Goal: Check status: Check status

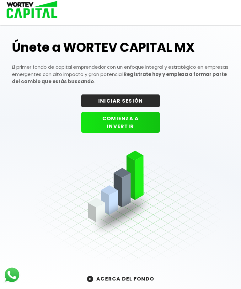
click at [139, 102] on button "INICIAR SESIÓN" at bounding box center [120, 100] width 78 height 13
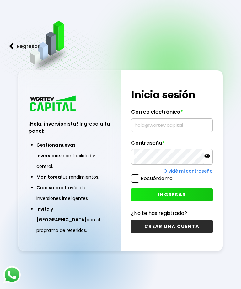
click at [167, 132] on input "text" at bounding box center [172, 124] width 76 height 13
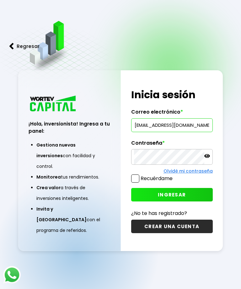
type input "[EMAIL_ADDRESS][DOMAIN_NAME]"
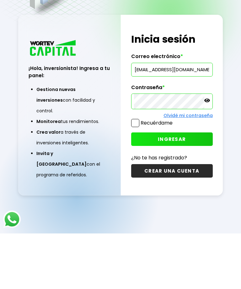
click at [191, 188] on button "INGRESAR" at bounding box center [171, 194] width 81 height 13
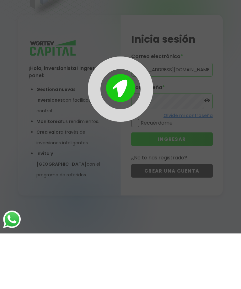
scroll to position [31, 0]
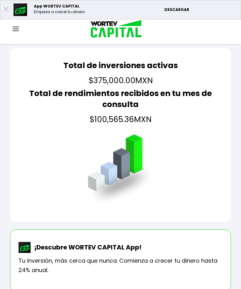
click at [17, 28] on img at bounding box center [16, 29] width 6 height 4
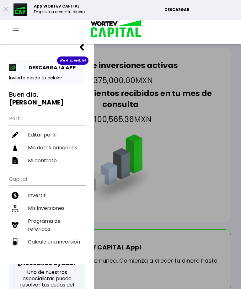
click at [60, 201] on li "Mis inversiones" at bounding box center [47, 207] width 76 height 13
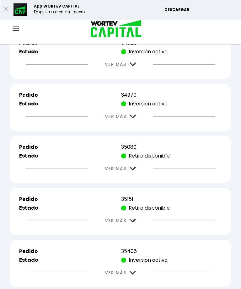
scroll to position [444, 0]
click at [133, 170] on img at bounding box center [132, 168] width 7 height 4
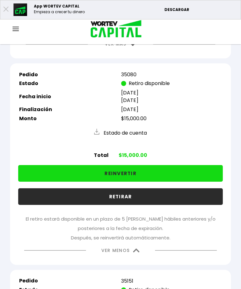
scroll to position [517, 0]
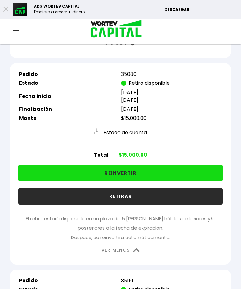
click at [138, 252] on img at bounding box center [136, 250] width 7 height 4
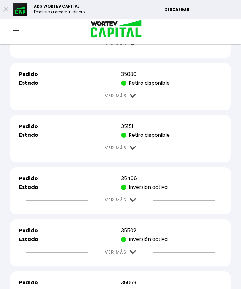
click at [134, 150] on img at bounding box center [132, 148] width 7 height 4
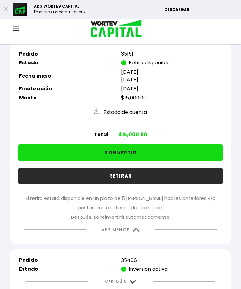
scroll to position [602, 0]
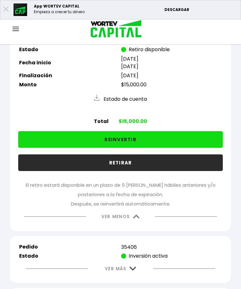
click at [137, 218] on img at bounding box center [136, 216] width 7 height 4
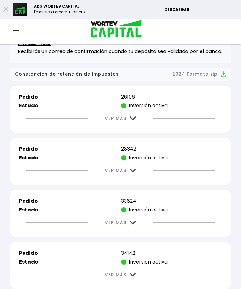
scroll to position [182, 0]
click at [134, 121] on img at bounding box center [132, 119] width 7 height 4
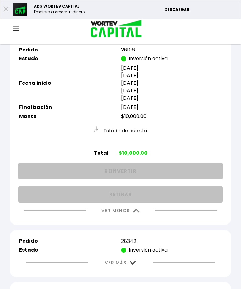
scroll to position [229, 0]
click at [133, 212] on img at bounding box center [136, 210] width 7 height 4
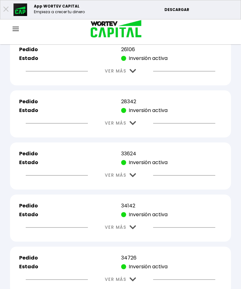
click at [136, 125] on img at bounding box center [132, 123] width 7 height 4
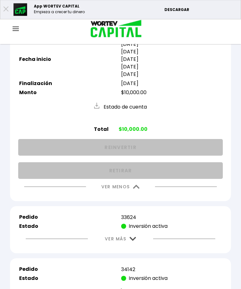
scroll to position [304, 0]
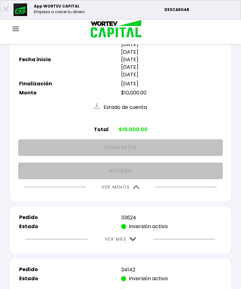
click at [139, 192] on button "VER MENOS" at bounding box center [120, 187] width 57 height 16
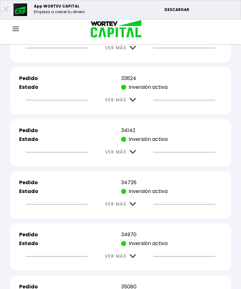
click at [135, 102] on img at bounding box center [132, 100] width 7 height 4
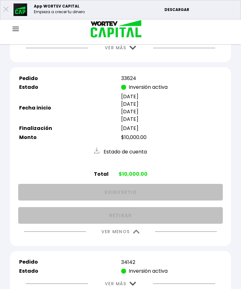
click at [138, 233] on img at bounding box center [136, 231] width 7 height 4
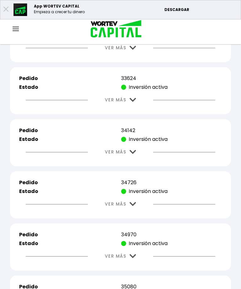
click at [136, 158] on button "VER MÁS" at bounding box center [120, 152] width 50 height 16
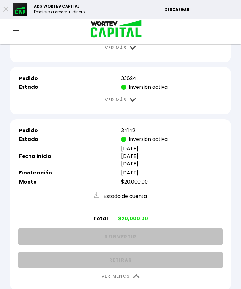
click at [138, 284] on button "VER MENOS" at bounding box center [120, 276] width 57 height 16
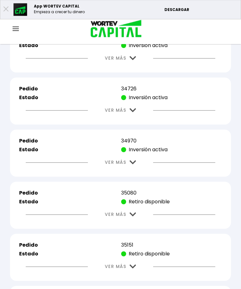
click at [131, 112] on img at bounding box center [132, 110] width 7 height 4
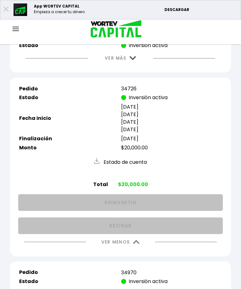
click at [134, 244] on img at bounding box center [136, 242] width 7 height 4
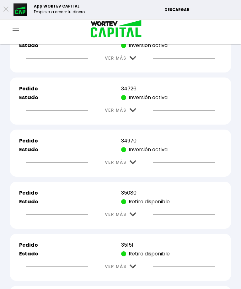
click at [132, 164] on img at bounding box center [132, 162] width 7 height 4
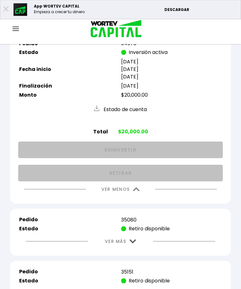
scroll to position [495, 0]
click at [138, 191] on img at bounding box center [136, 189] width 7 height 4
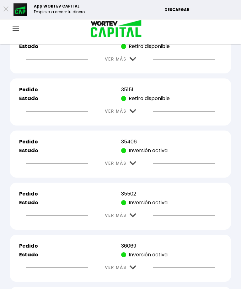
scroll to position [561, 0]
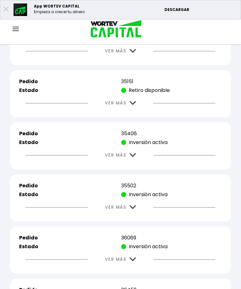
click at [136, 157] on img at bounding box center [132, 155] width 7 height 4
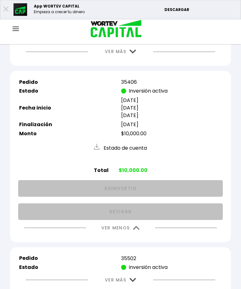
scroll to position [612, 0]
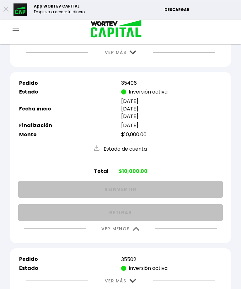
click at [135, 237] on button "VER MENOS" at bounding box center [120, 229] width 57 height 16
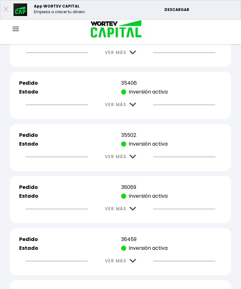
click at [135, 159] on img at bounding box center [132, 156] width 7 height 4
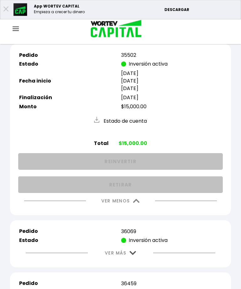
click at [139, 203] on img at bounding box center [136, 201] width 7 height 4
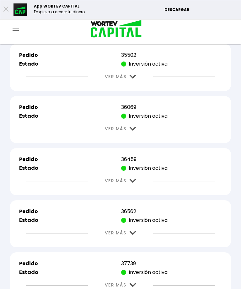
click at [135, 131] on img at bounding box center [132, 129] width 7 height 4
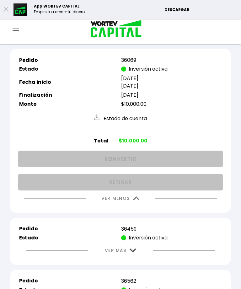
scroll to position [749, 0]
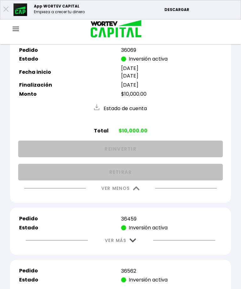
click at [138, 190] on img at bounding box center [136, 188] width 7 height 4
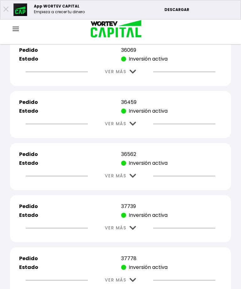
click at [135, 178] on img at bounding box center [132, 176] width 7 height 4
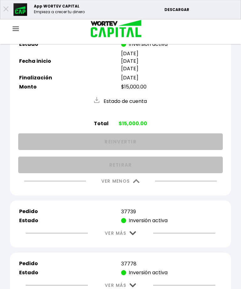
scroll to position [870, 0]
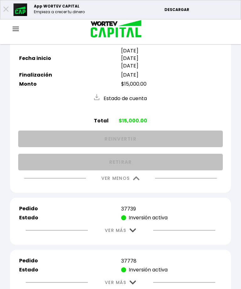
click at [137, 180] on img at bounding box center [136, 178] width 7 height 4
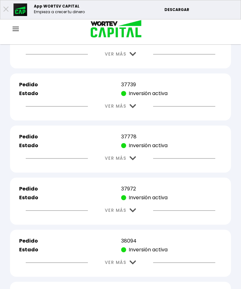
click at [136, 108] on img at bounding box center [132, 106] width 7 height 4
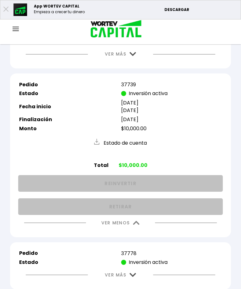
click at [135, 225] on img at bounding box center [136, 223] width 7 height 4
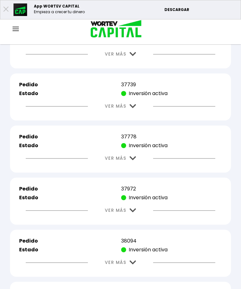
click at [137, 166] on button "VER MÁS" at bounding box center [120, 158] width 50 height 16
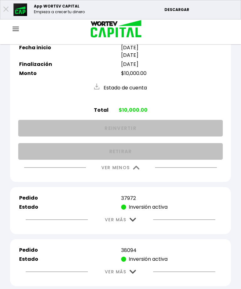
scroll to position [985, 0]
click at [136, 170] on img at bounding box center [136, 168] width 7 height 4
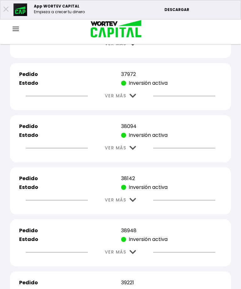
click at [134, 98] on img at bounding box center [132, 96] width 7 height 4
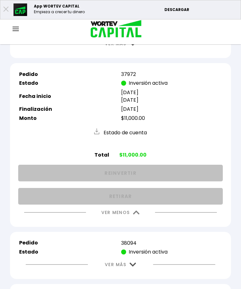
click at [133, 214] on img at bounding box center [136, 212] width 7 height 4
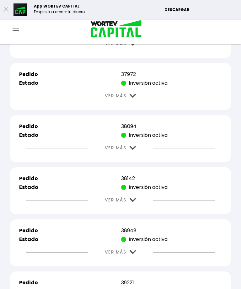
click at [134, 156] on button "VER MÁS" at bounding box center [120, 148] width 50 height 16
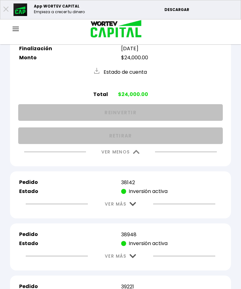
scroll to position [1100, 0]
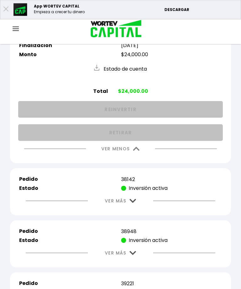
click at [139, 151] on img at bounding box center [136, 149] width 7 height 4
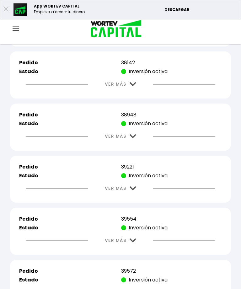
scroll to position [1100, 0]
click at [135, 86] on img at bounding box center [132, 84] width 7 height 4
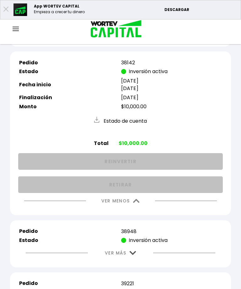
click at [138, 203] on img at bounding box center [136, 201] width 7 height 4
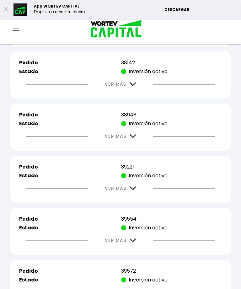
click at [134, 138] on img at bounding box center [132, 136] width 7 height 4
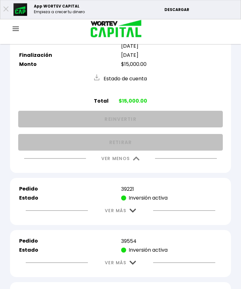
scroll to position [1194, 0]
click at [138, 160] on img at bounding box center [136, 158] width 7 height 4
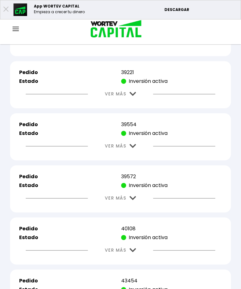
click at [136, 148] on img at bounding box center [132, 146] width 7 height 4
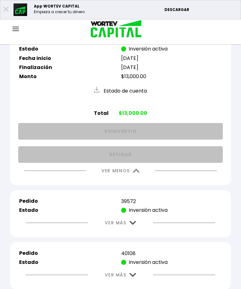
scroll to position [1279, 0]
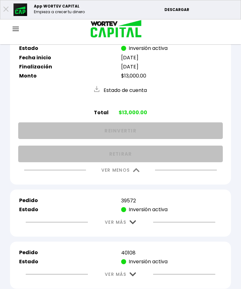
click at [138, 172] on img at bounding box center [136, 170] width 7 height 4
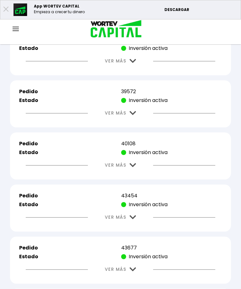
click at [135, 115] on img at bounding box center [132, 113] width 7 height 4
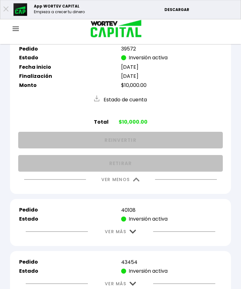
scroll to position [1322, 0]
click at [135, 181] on img at bounding box center [136, 179] width 7 height 4
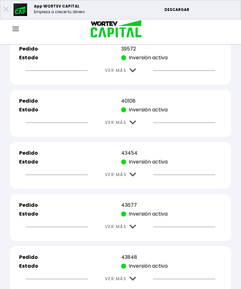
click at [138, 130] on button "VER MÁS" at bounding box center [120, 122] width 50 height 16
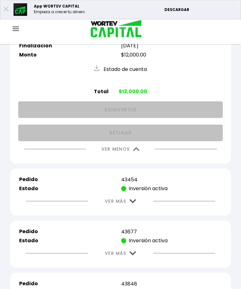
scroll to position [1403, 0]
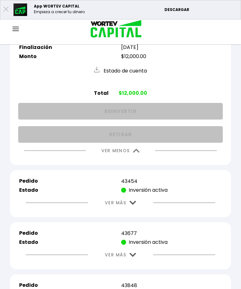
click at [140, 159] on button "VER MENOS" at bounding box center [120, 151] width 57 height 16
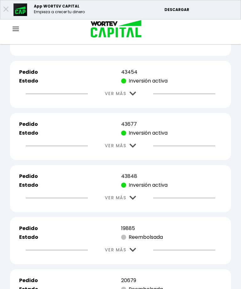
click at [135, 96] on img at bounding box center [132, 93] width 7 height 4
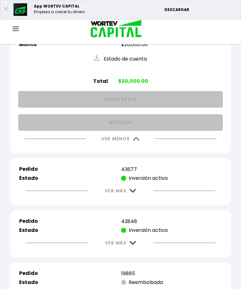
scroll to position [1465, 0]
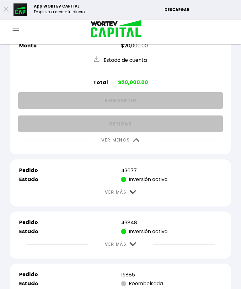
click at [138, 142] on img at bounding box center [136, 140] width 7 height 4
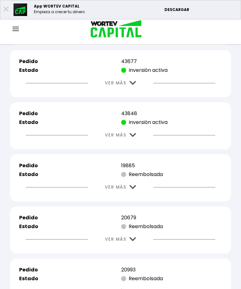
click at [135, 85] on img at bounding box center [132, 83] width 7 height 4
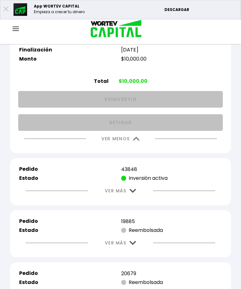
scroll to position [1504, 0]
click at [138, 141] on img at bounding box center [136, 139] width 7 height 4
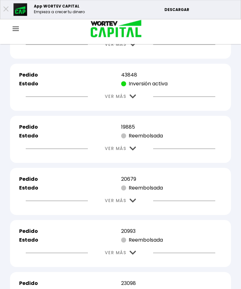
scroll to position [1504, 0]
click at [134, 98] on img at bounding box center [132, 96] width 7 height 4
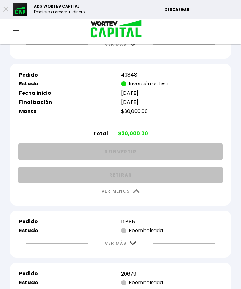
click at [137, 193] on img at bounding box center [136, 191] width 7 height 4
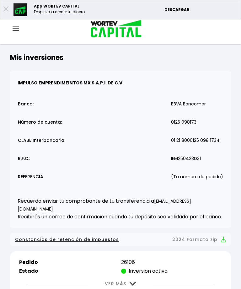
scroll to position [0, 0]
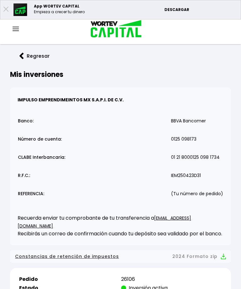
click at [15, 27] on img at bounding box center [16, 29] width 6 height 4
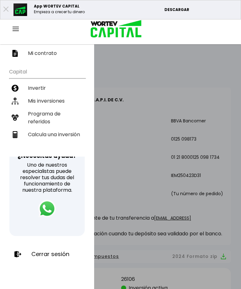
scroll to position [107, 0]
click at [57, 252] on p "Cerrar sesión" at bounding box center [50, 254] width 38 height 6
